Goal: Task Accomplishment & Management: Complete application form

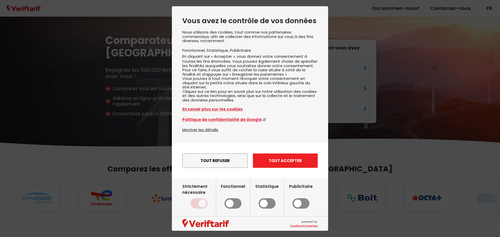
click at [280, 168] on button "Tout accepter" at bounding box center [285, 161] width 65 height 14
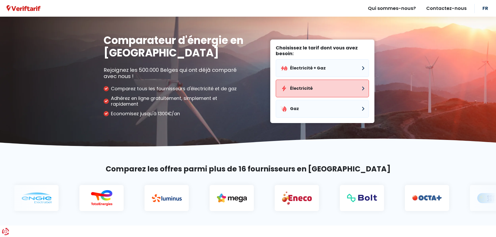
click at [345, 89] on button "Électricité" at bounding box center [322, 89] width 93 height 18
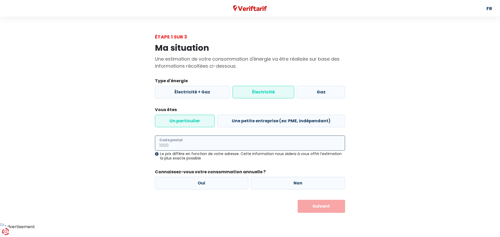
click at [316, 143] on input "Code postal" at bounding box center [250, 143] width 190 height 15
type input "7800"
click at [290, 182] on label "Non" at bounding box center [298, 183] width 95 height 13
click at [290, 182] on input "Non" at bounding box center [298, 183] width 95 height 13
radio input "true"
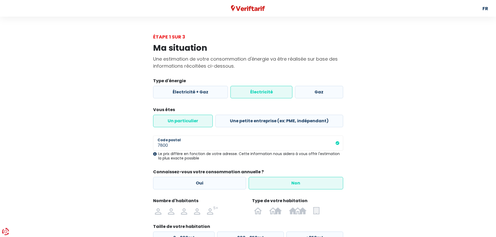
scroll to position [47, 0]
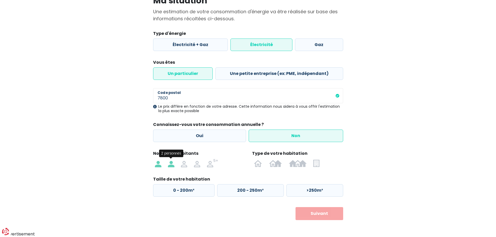
click at [168, 166] on img at bounding box center [171, 163] width 6 height 8
click at [168, 166] on input "radio" at bounding box center [171, 163] width 13 height 8
radio input "true"
click at [298, 163] on img at bounding box center [298, 163] width 18 height 8
click at [298, 163] on input "radio" at bounding box center [297, 163] width 25 height 8
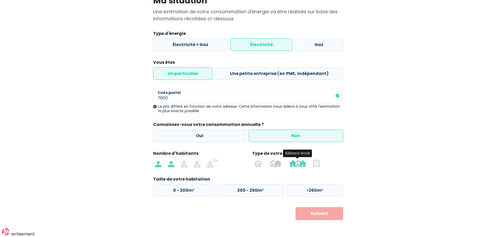
radio input "true"
click at [231, 192] on label "125 - 200m²" at bounding box center [249, 190] width 66 height 13
click at [231, 192] on input "125 - 200m²" at bounding box center [249, 190] width 66 height 13
radio input "true"
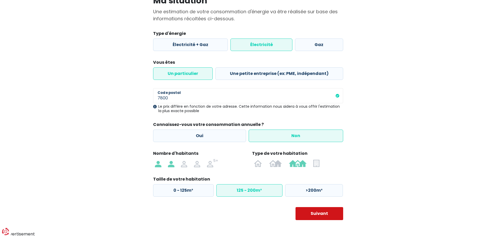
click at [326, 219] on body "Vous avez le contrôle de vos données Nous utilisons des cookies, tout comme nos…" at bounding box center [248, 95] width 496 height 285
click at [321, 217] on button "Suivant" at bounding box center [320, 213] width 48 height 13
select select
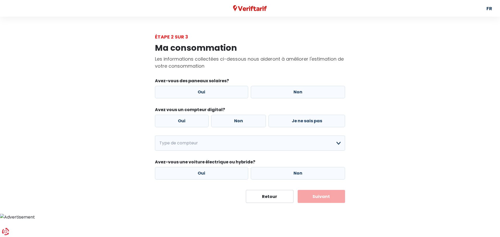
click at [366, 135] on div "Ma consommation Les informations collectées ci-dessous nous aideront à améliore…" at bounding box center [250, 121] width 297 height 163
click at [320, 94] on label "Non" at bounding box center [298, 92] width 95 height 13
click at [320, 94] on input "Non" at bounding box center [298, 92] width 95 height 13
radio input "true"
click at [234, 120] on label "Non" at bounding box center [238, 121] width 55 height 13
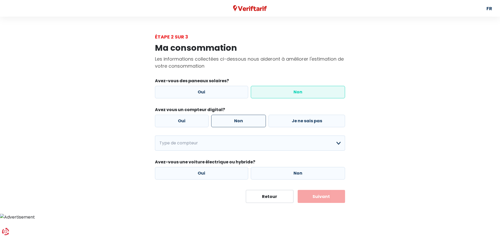
click at [234, 120] on input "Non" at bounding box center [238, 121] width 55 height 13
radio input "true"
click at [332, 144] on select "Mono-horaire Bi-horaire Mono-horaire + exclusif nuit Bi-horaire + exclusif nuit…" at bounding box center [250, 143] width 190 height 15
select select "day_night_bi_hourly"
click at [155, 136] on select "Mono-horaire Bi-horaire Mono-horaire + exclusif nuit Bi-horaire + exclusif nuit…" at bounding box center [250, 143] width 190 height 15
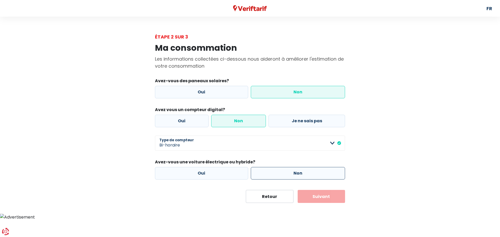
click at [293, 175] on label "Non" at bounding box center [298, 173] width 95 height 13
click at [293, 175] on input "Non" at bounding box center [298, 173] width 95 height 13
radio input "true"
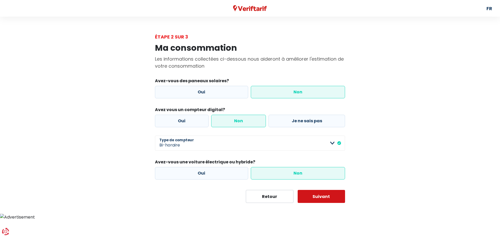
click at [328, 197] on button "Suivant" at bounding box center [322, 196] width 48 height 13
